Goal: Task Accomplishment & Management: Manage account settings

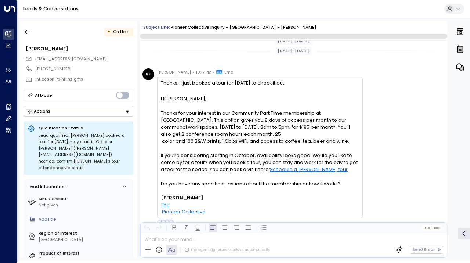
scroll to position [265, 0]
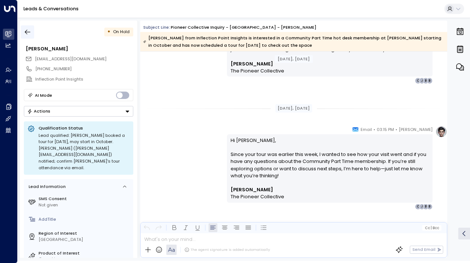
click at [27, 30] on icon "button" at bounding box center [27, 31] width 7 height 7
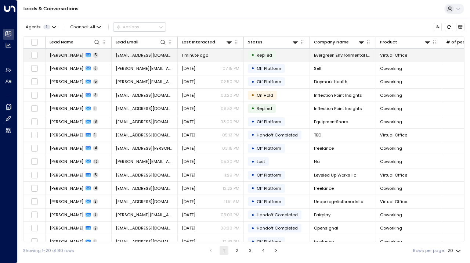
click at [294, 54] on td "• Replied" at bounding box center [277, 54] width 66 height 13
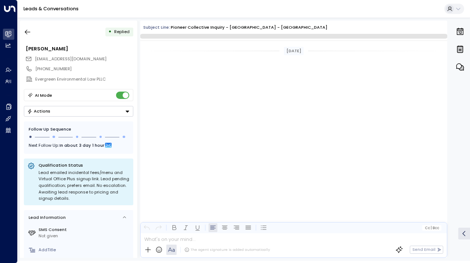
scroll to position [871, 0]
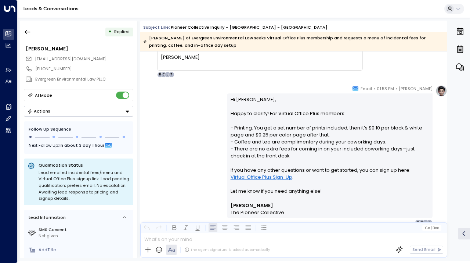
click at [121, 109] on button "Actions" at bounding box center [78, 111] width 109 height 11
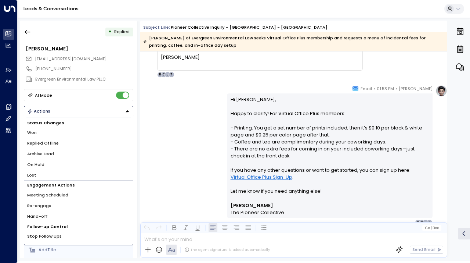
scroll to position [0, 0]
click at [111, 139] on li "Replied Offline" at bounding box center [78, 142] width 109 height 11
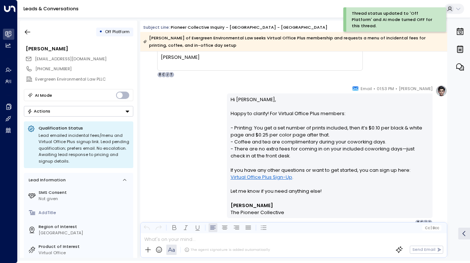
scroll to position [897, 0]
